Goal: Information Seeking & Learning: Learn about a topic

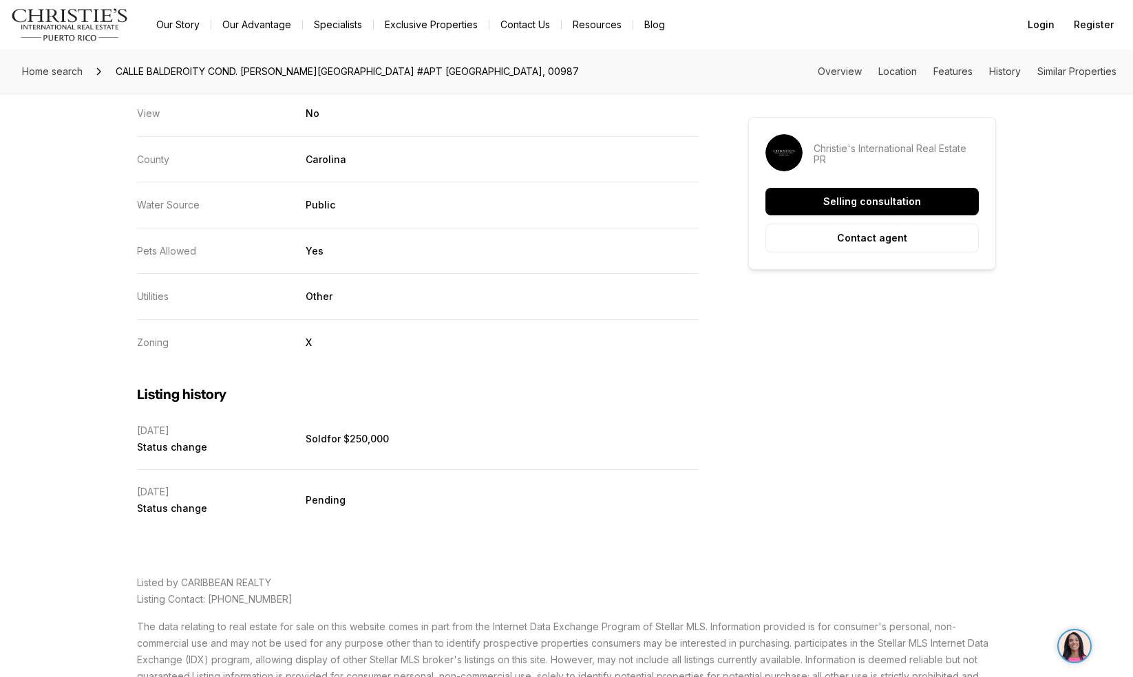
scroll to position [2911, 0]
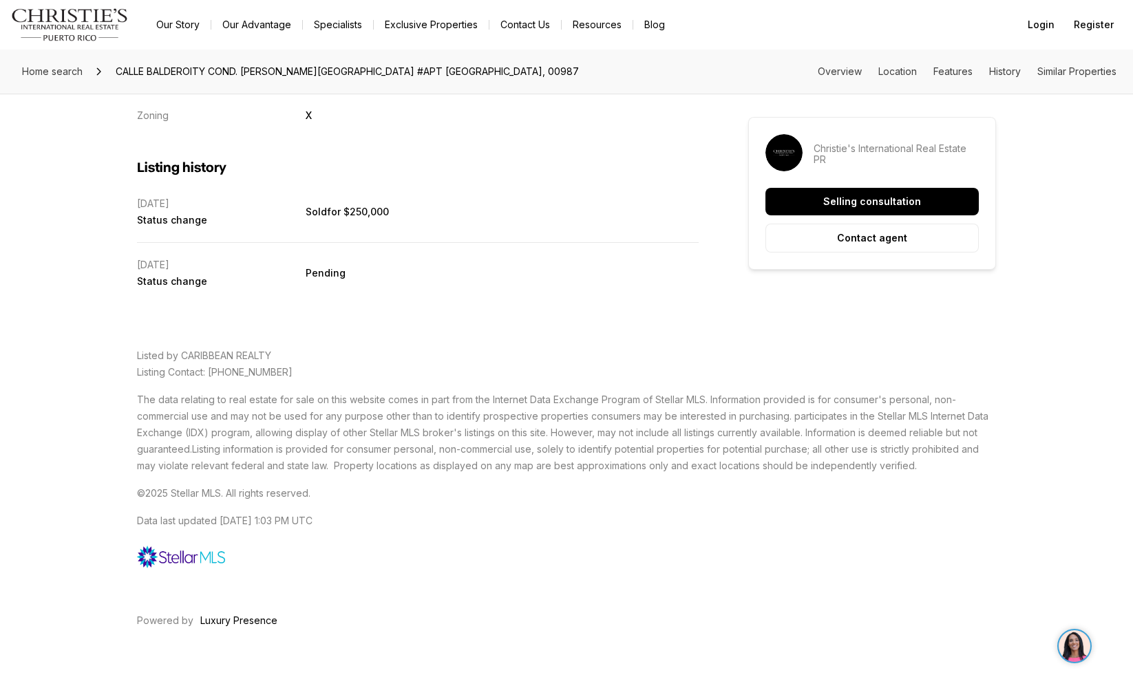
click at [707, 352] on p "Listed by CARIBBEAN REALTY Listing Contact: 787-269-1010" at bounding box center [566, 364] width 859 height 33
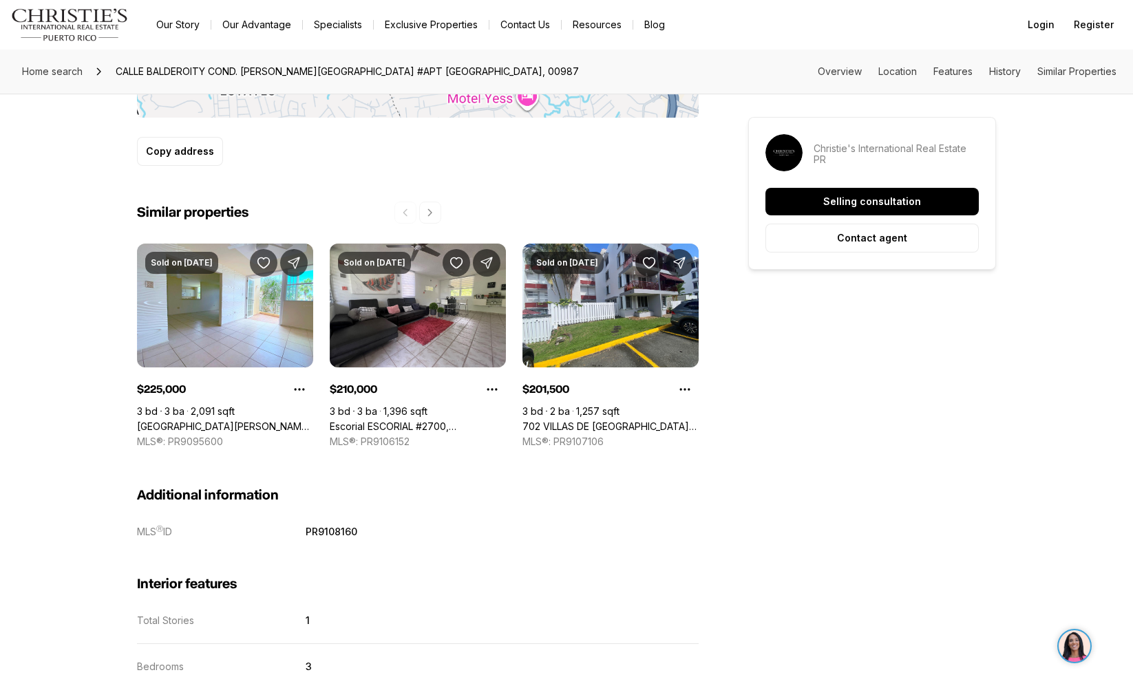
scroll to position [0, 0]
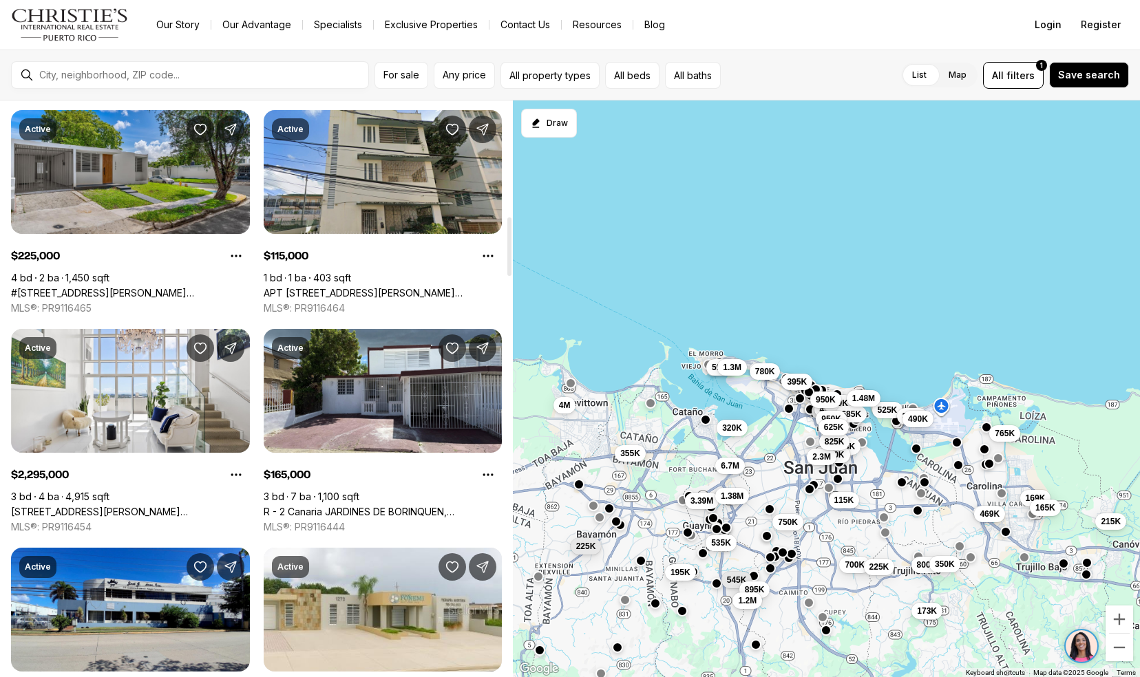
scroll to position [1137, 0]
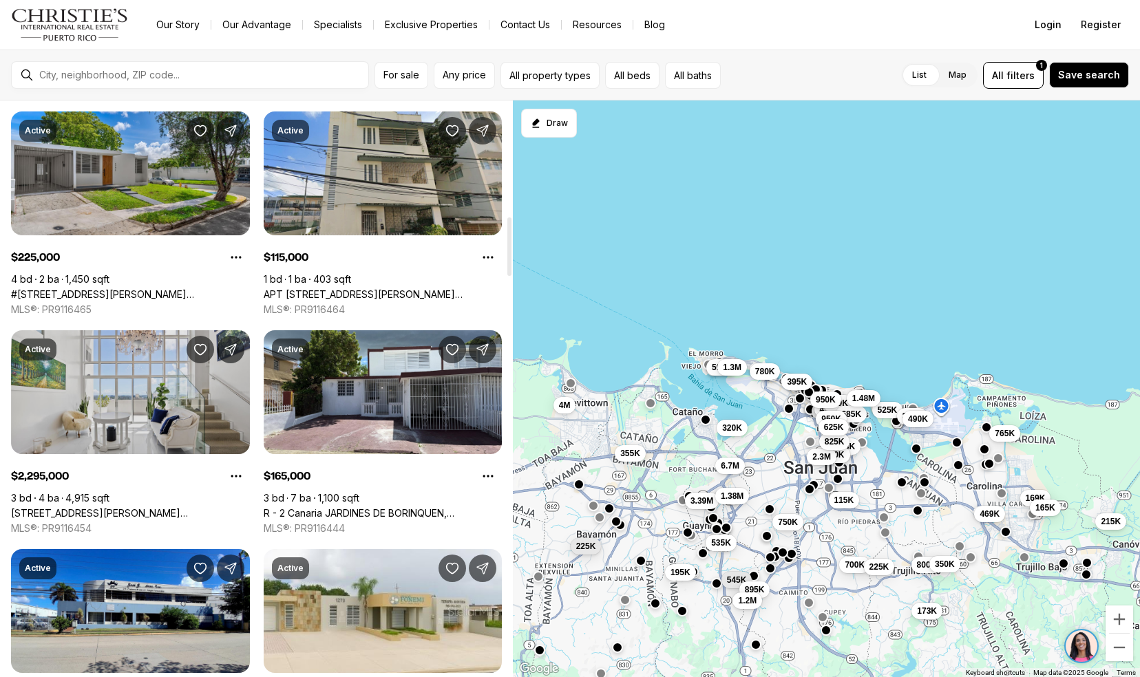
click at [92, 507] on link "120 Ave Carlos Chardon QUANTUM METROCENTER #2501, SAN JUAN PR, 00907" at bounding box center [130, 513] width 239 height 12
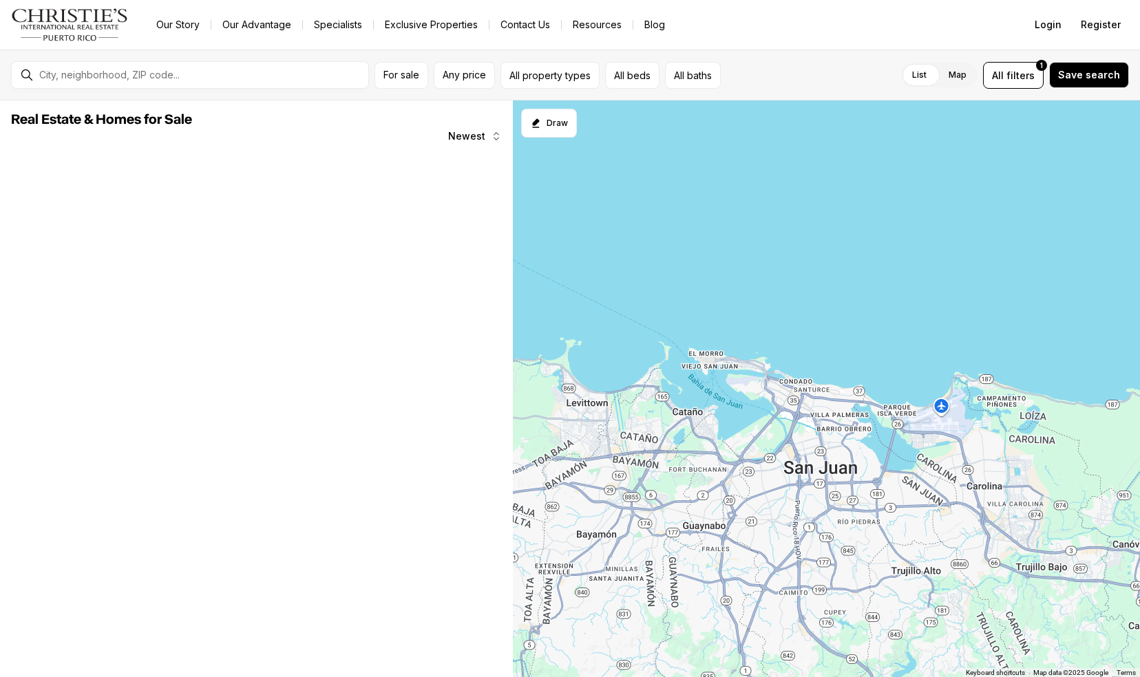
click at [712, 24] on div "Our Story Our Advantage Specialists Exclusive Properties Contact Us Resources B…" at bounding box center [577, 24] width 864 height 19
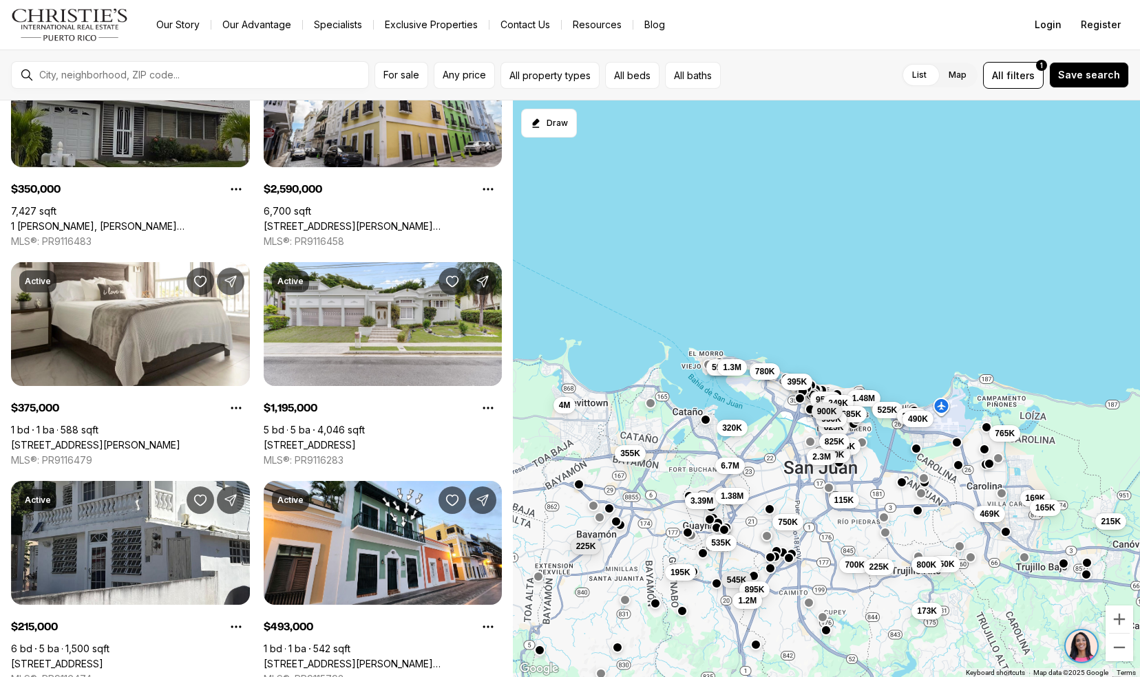
scroll to position [537, 0]
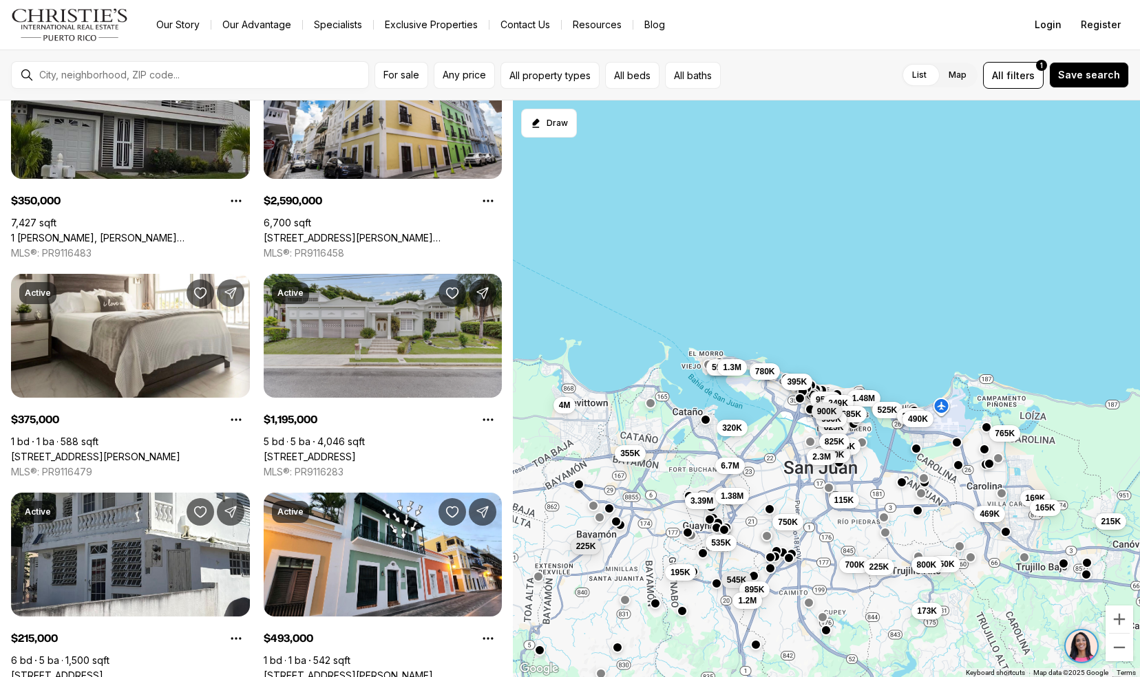
click at [306, 451] on link "1 1 ST #602, GUAYNABO PR, 00969" at bounding box center [310, 457] width 92 height 12
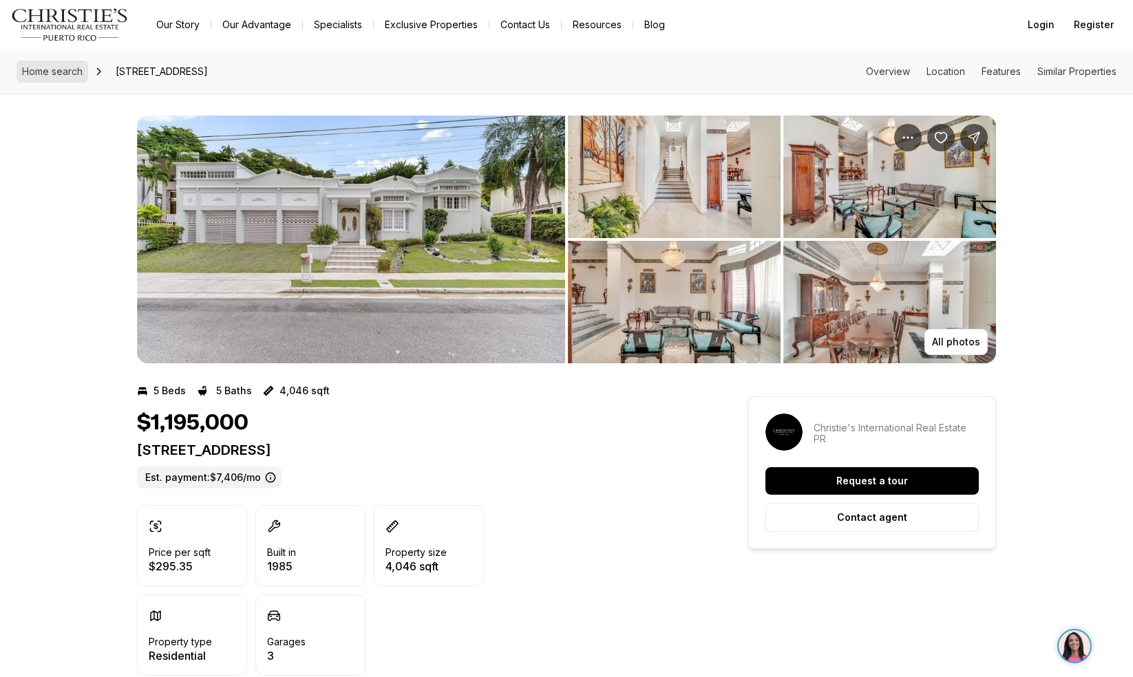
click at [73, 78] on link "Home search" at bounding box center [53, 72] width 72 height 22
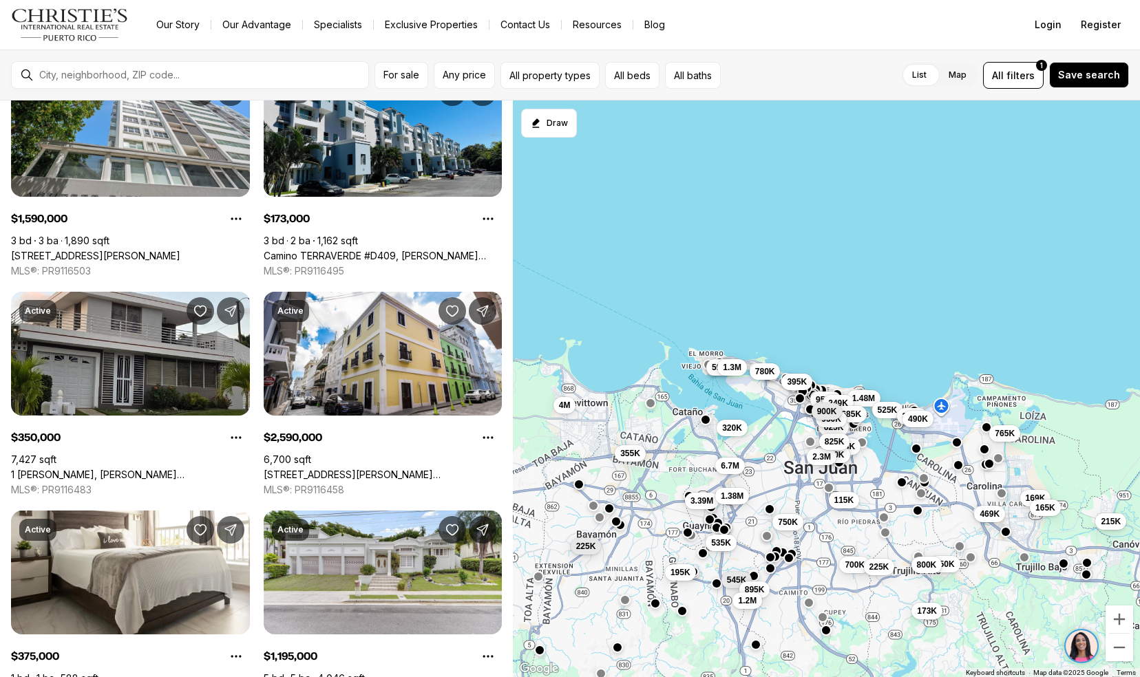
scroll to position [298, 0]
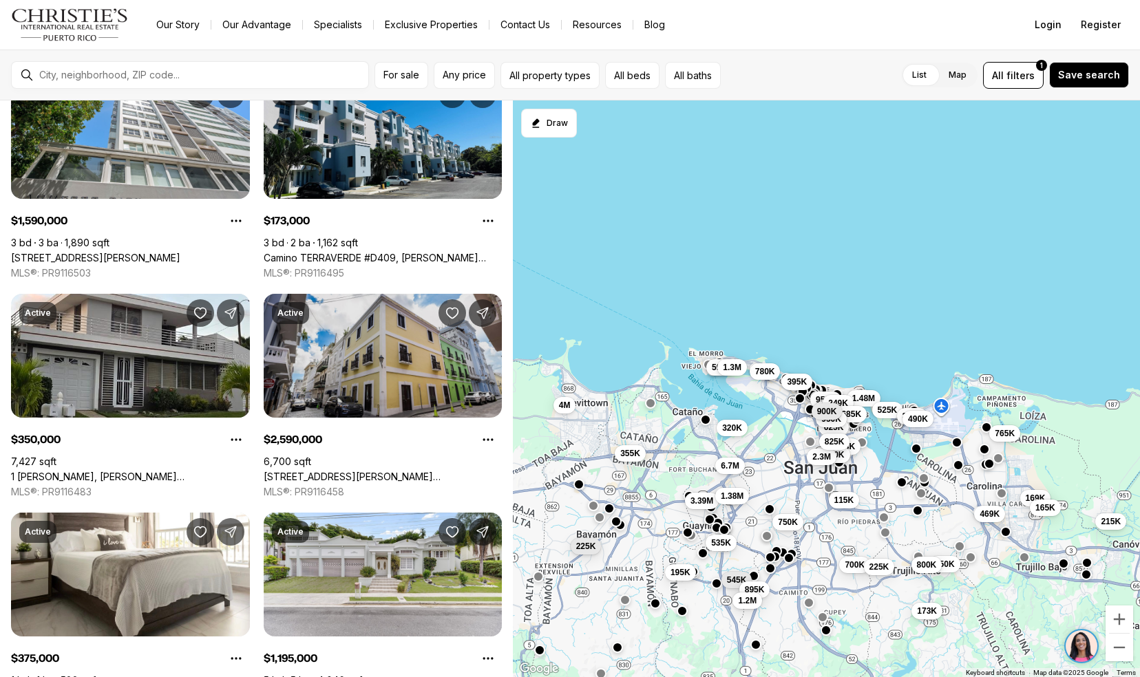
click at [292, 471] on link "[STREET_ADDRESS][PERSON_NAME][PERSON_NAME]" at bounding box center [383, 477] width 239 height 12
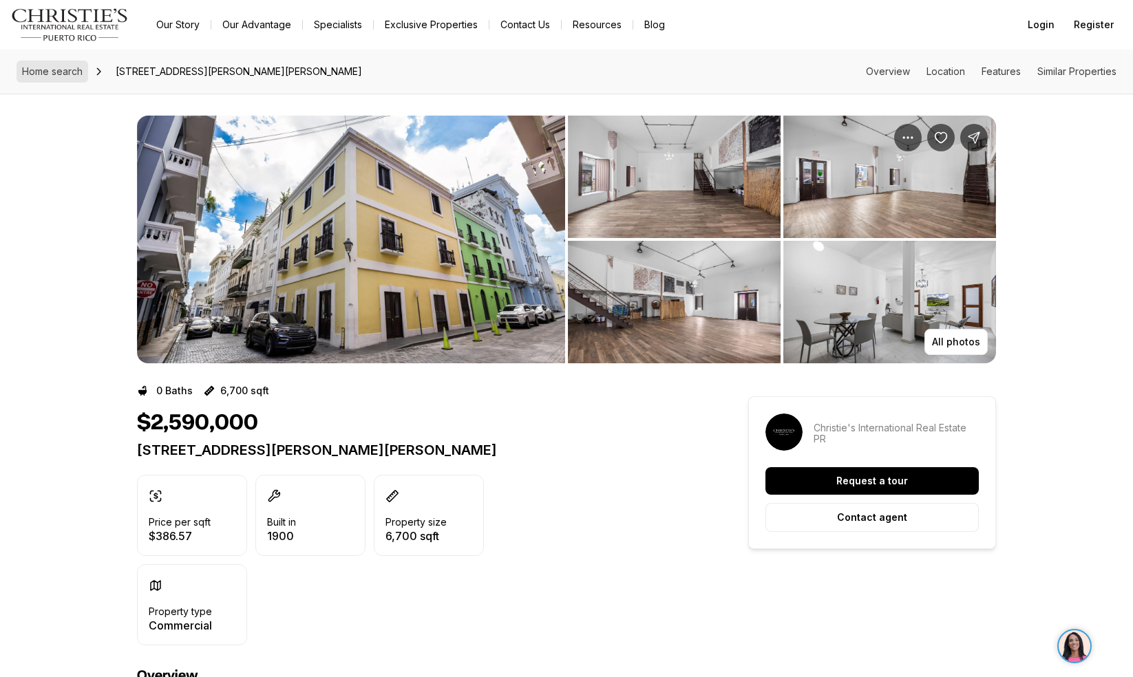
click at [54, 69] on span "Home search" at bounding box center [52, 71] width 61 height 12
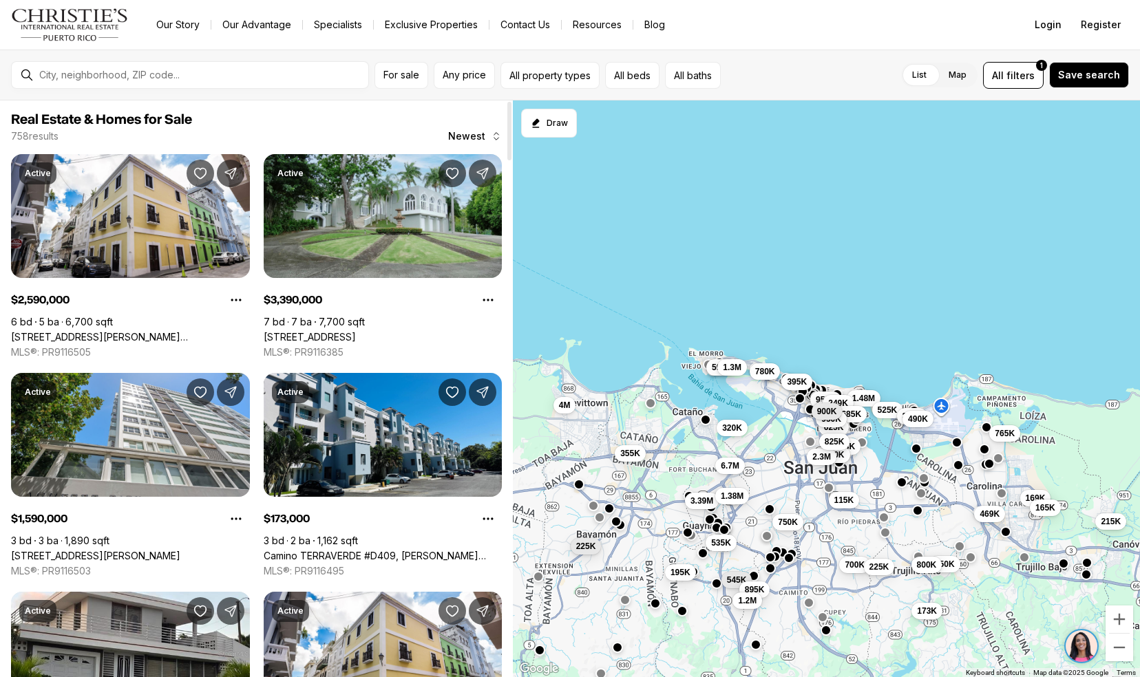
scroll to position [3, 0]
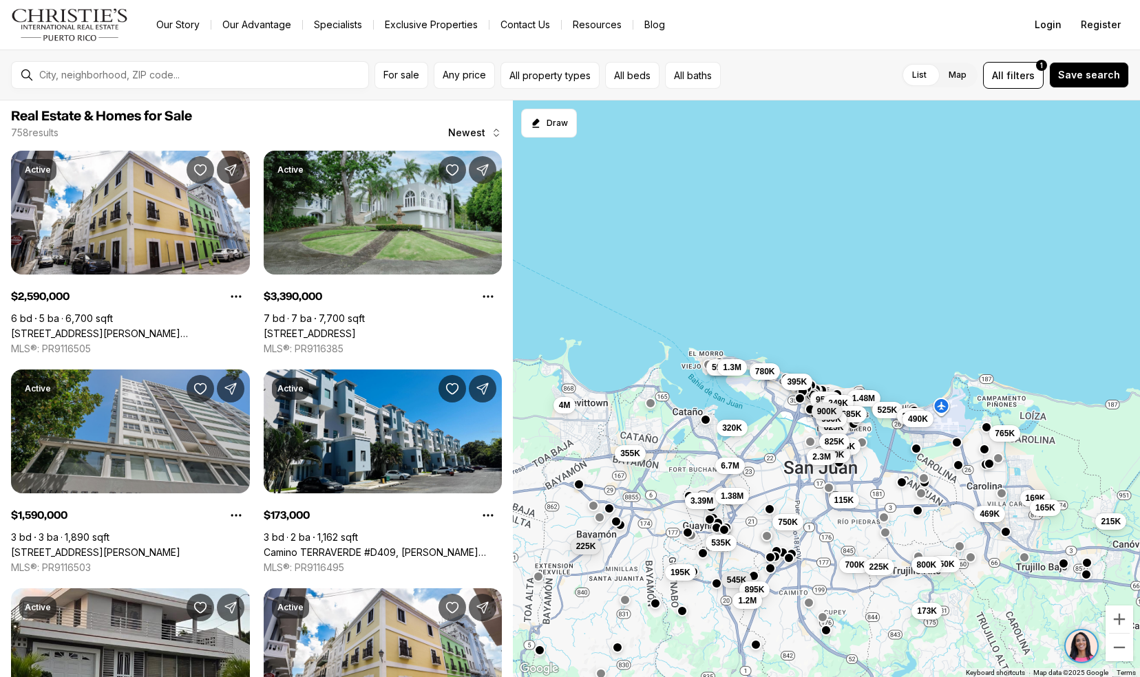
click at [63, 546] on link "[STREET_ADDRESS][PERSON_NAME]" at bounding box center [95, 552] width 169 height 12
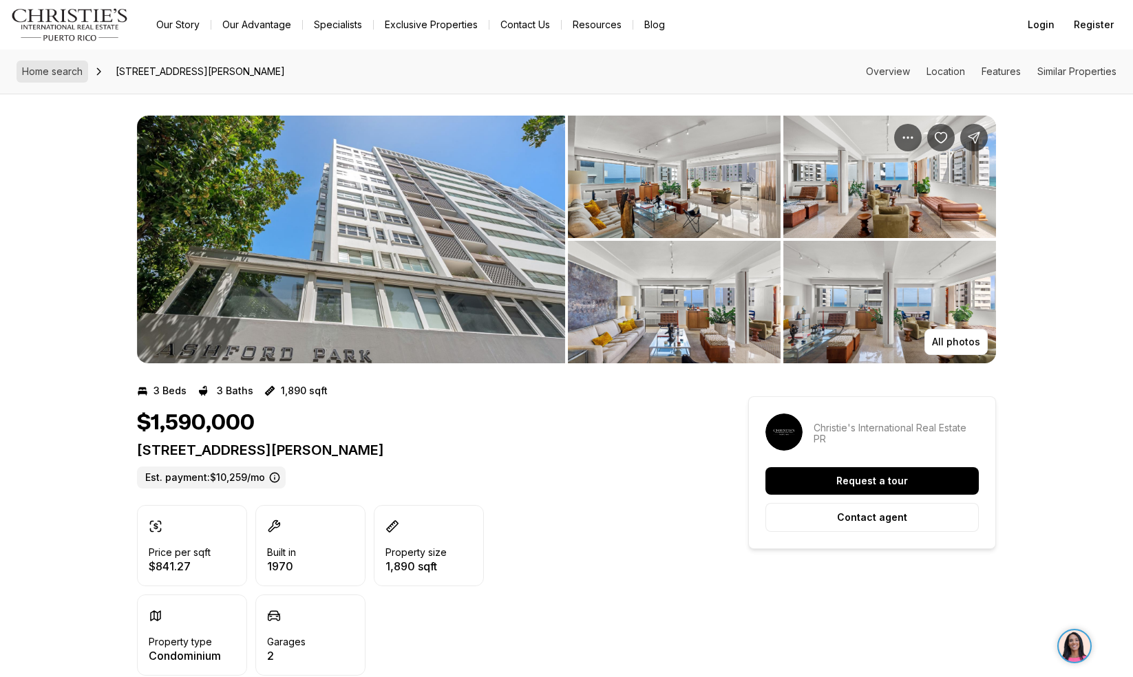
click at [43, 72] on span "Home search" at bounding box center [52, 71] width 61 height 12
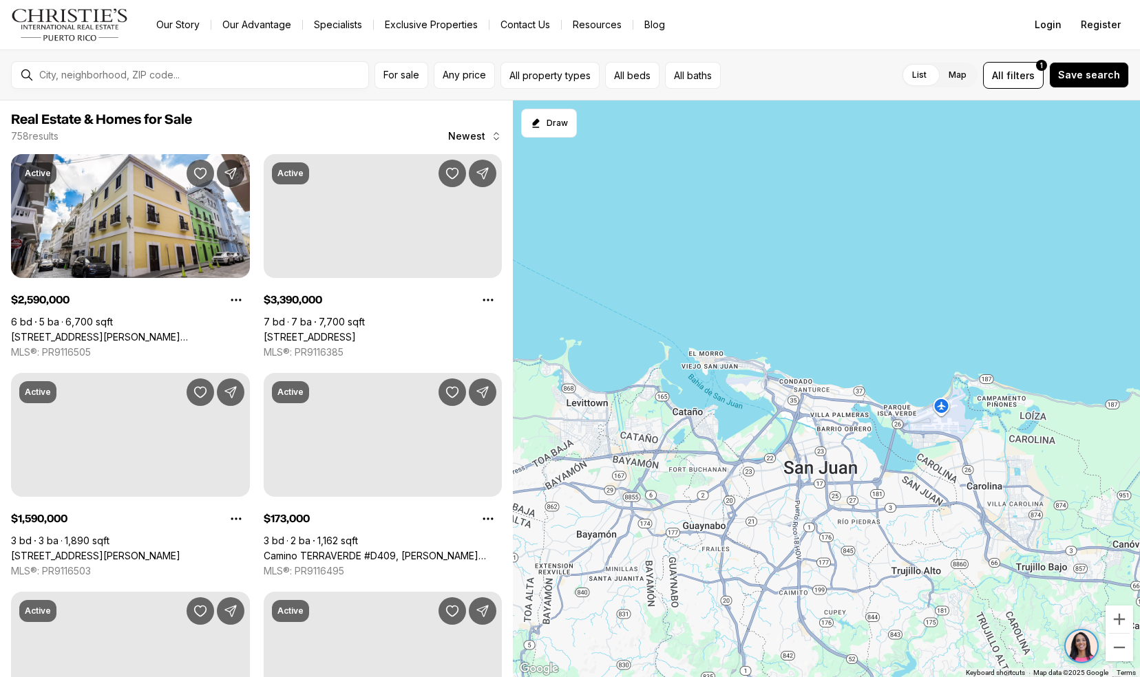
scroll to position [3, 0]
